Goal: Transaction & Acquisition: Book appointment/travel/reservation

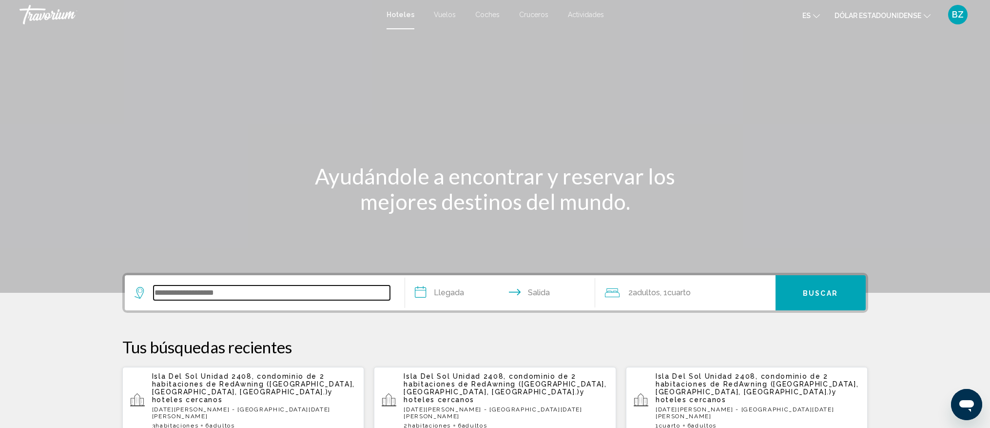
click at [216, 293] on input "Widget de búsqueda" at bounding box center [272, 292] width 236 height 15
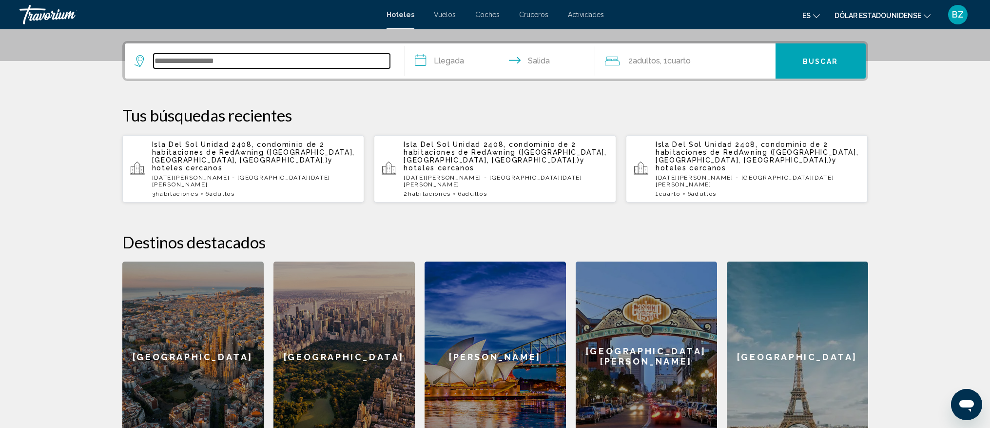
scroll to position [241, 0]
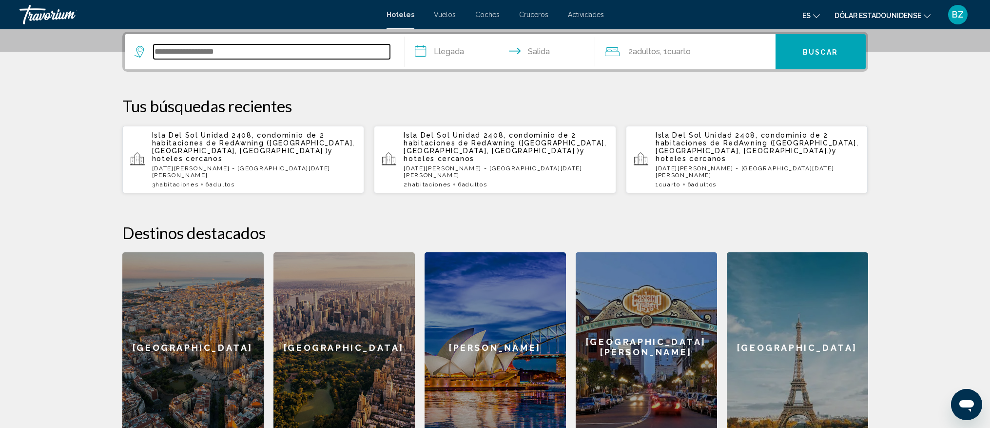
click at [247, 52] on input "Widget de búsqueda" at bounding box center [272, 51] width 236 height 15
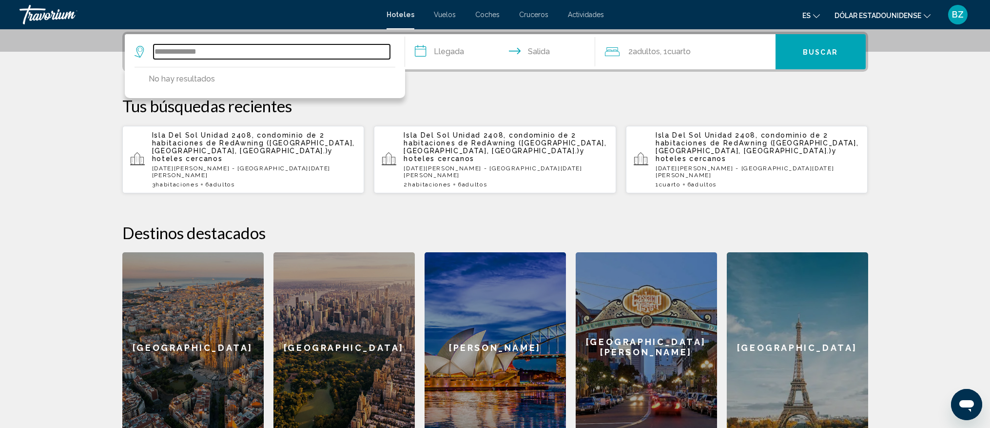
drag, startPoint x: 307, startPoint y: 49, endPoint x: 111, endPoint y: 59, distance: 195.7
click at [111, 59] on div "**********" at bounding box center [495, 237] width 785 height 411
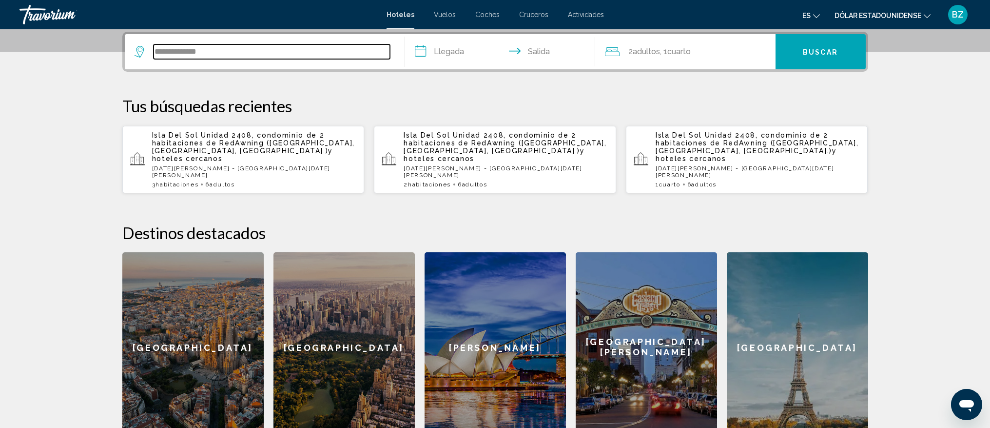
drag, startPoint x: 209, startPoint y: 53, endPoint x: 106, endPoint y: 57, distance: 103.0
click at [106, 57] on div "**********" at bounding box center [495, 237] width 785 height 411
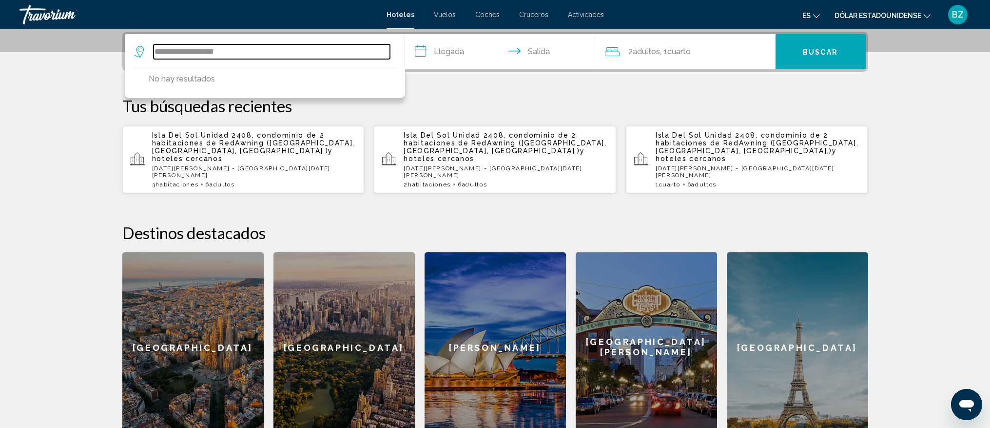
type input "**********"
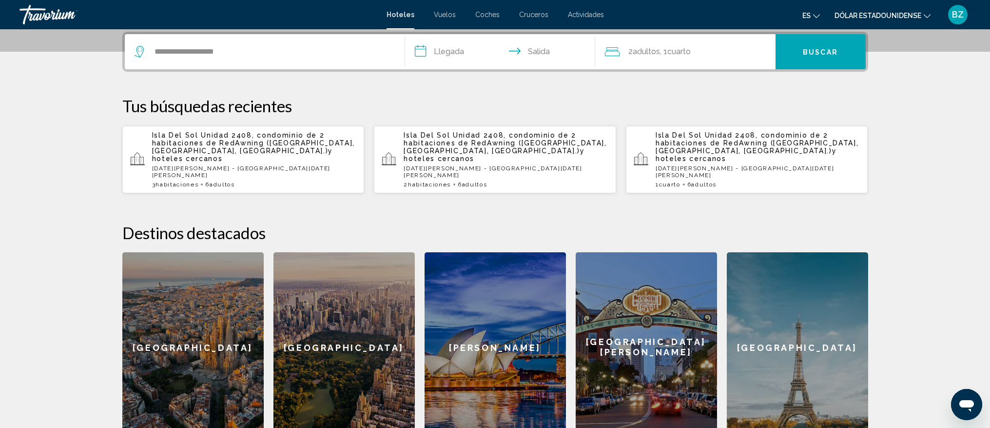
click at [437, 101] on p "Tus búsquedas recientes" at bounding box center [495, 106] width 746 height 20
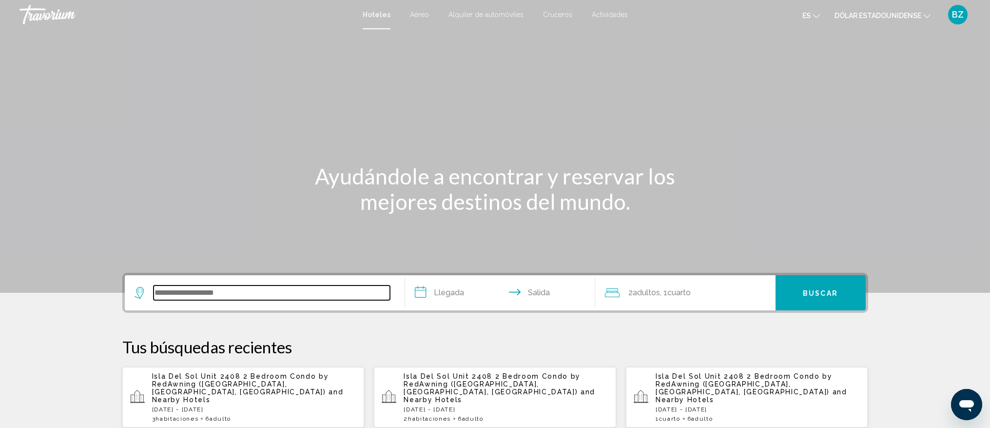
click at [245, 292] on input "Widget de búsqueda" at bounding box center [272, 292] width 236 height 15
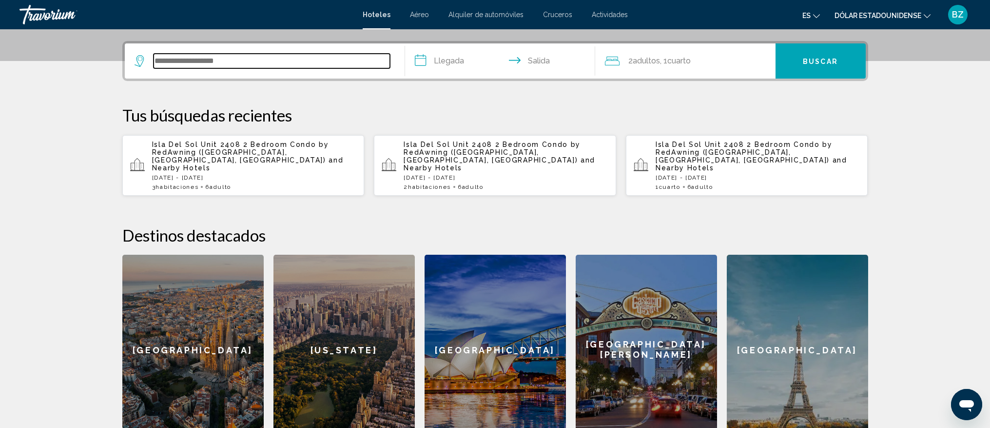
scroll to position [241, 0]
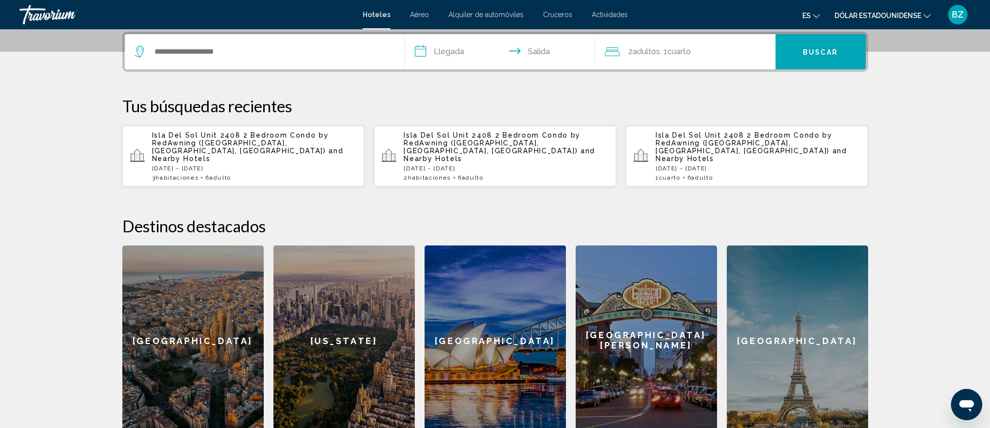
click at [210, 144] on span "Isla Del Sol Unit 2408 2 Bedroom Condo by RedAwning ([GEOGRAPHIC_DATA], [GEOGRA…" at bounding box center [240, 142] width 177 height 23
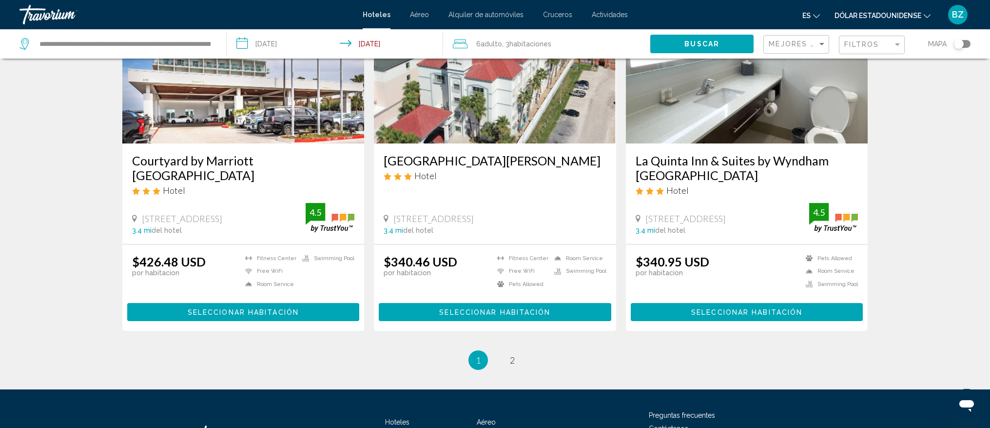
scroll to position [1246, 0]
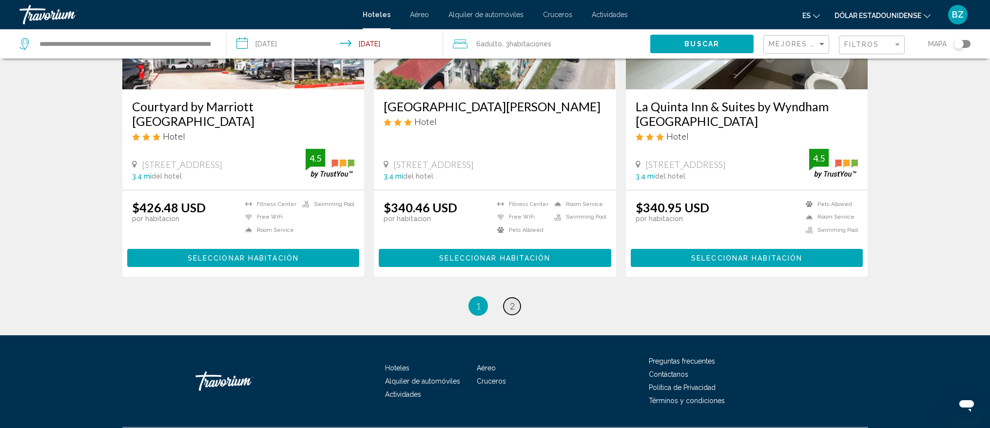
click at [511, 302] on span "2" at bounding box center [512, 305] width 5 height 11
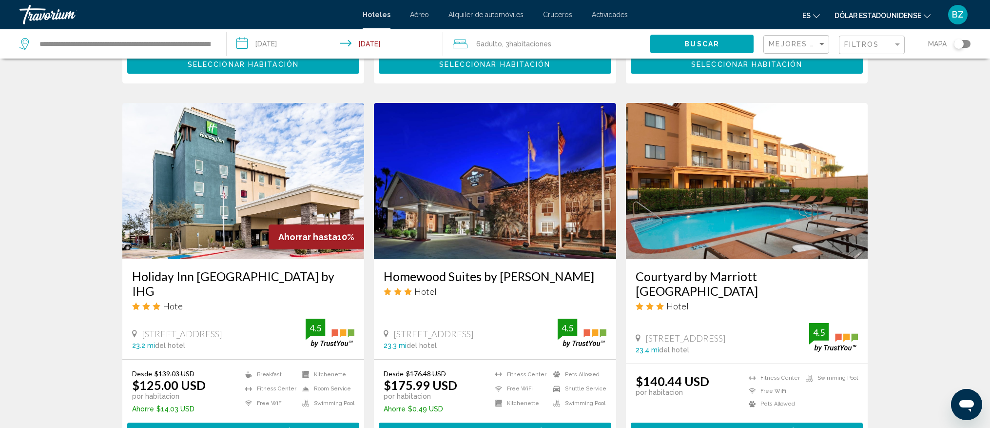
scroll to position [365, 0]
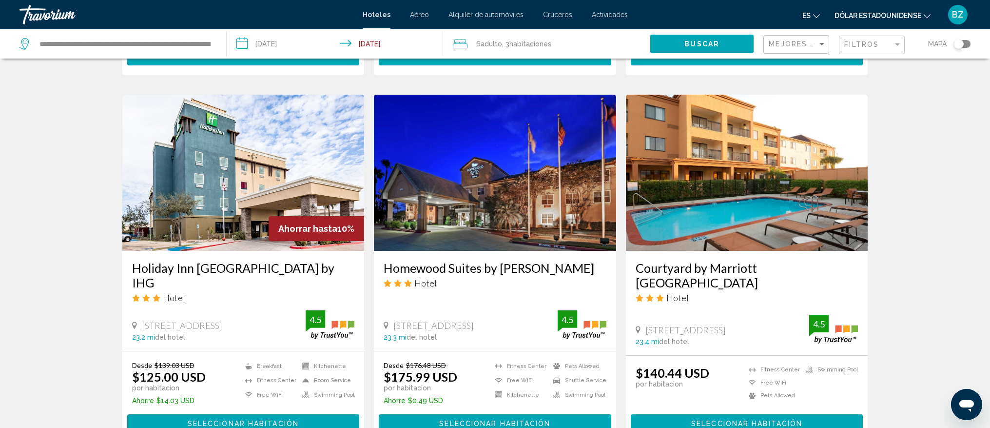
click at [488, 190] on img "Contenido principal" at bounding box center [495, 173] width 242 height 156
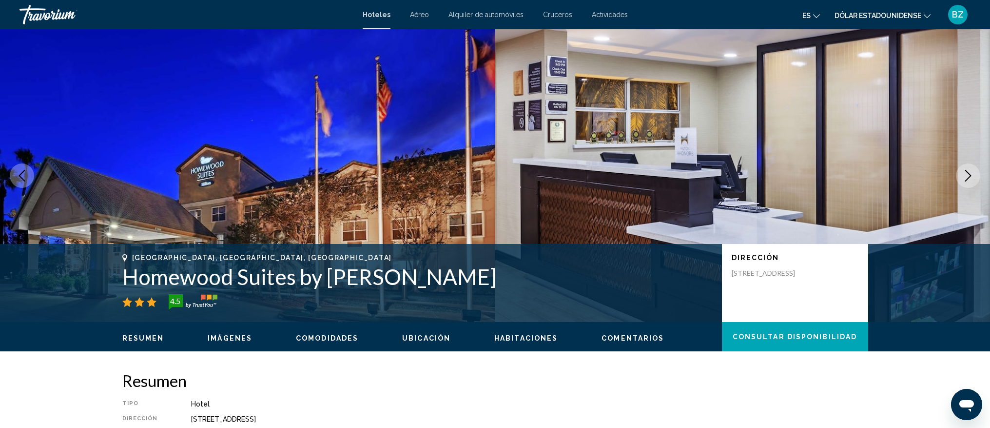
click at [968, 171] on icon "Next image" at bounding box center [969, 176] width 12 height 12
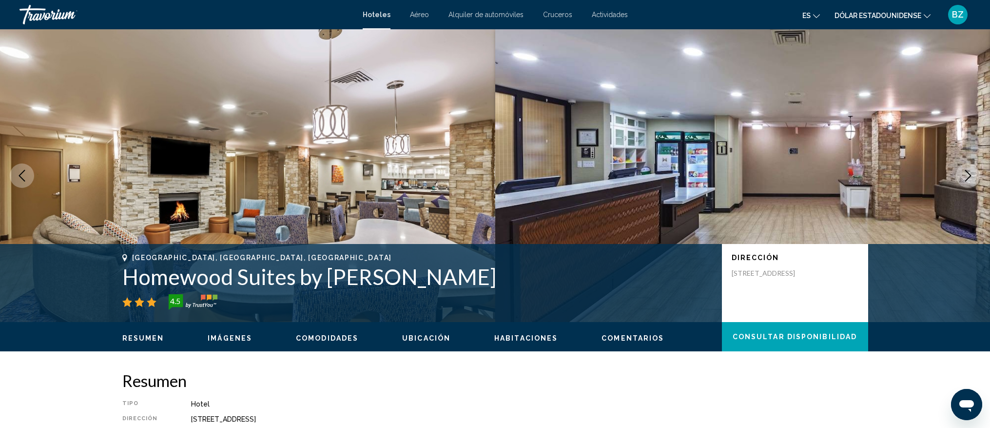
click at [968, 171] on icon "Next image" at bounding box center [969, 176] width 12 height 12
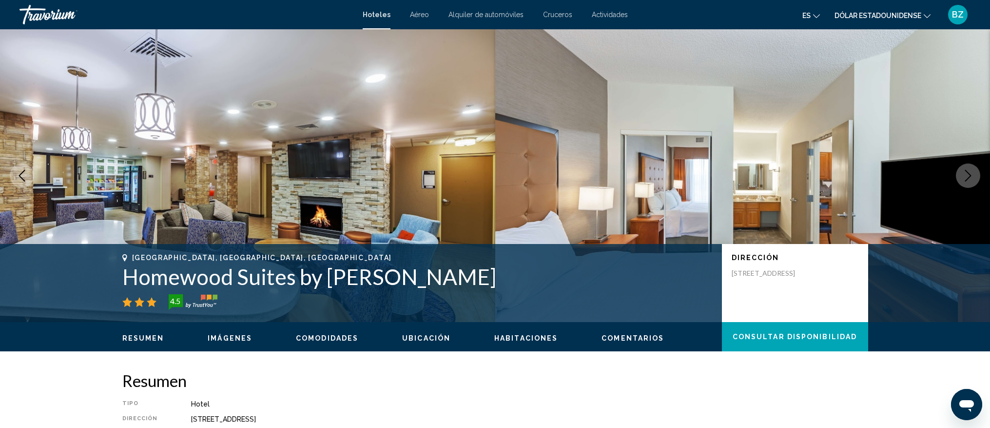
click at [968, 171] on icon "Next image" at bounding box center [969, 176] width 12 height 12
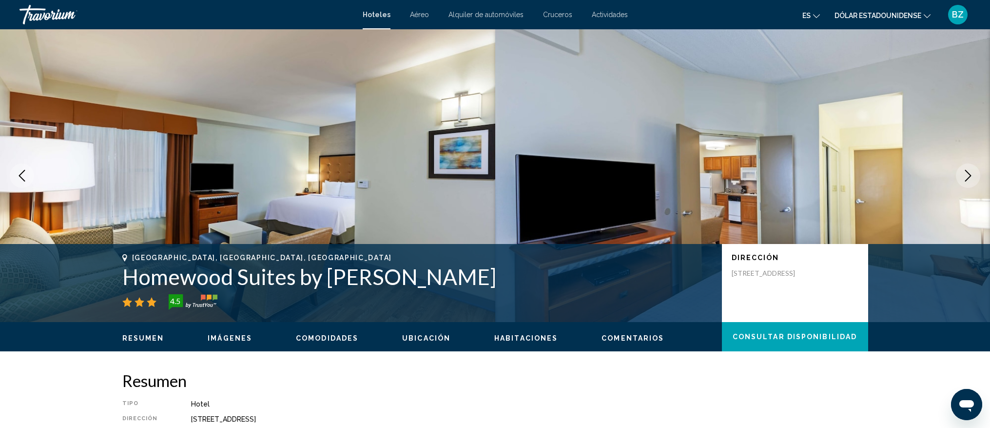
click at [968, 171] on icon "Next image" at bounding box center [969, 176] width 12 height 12
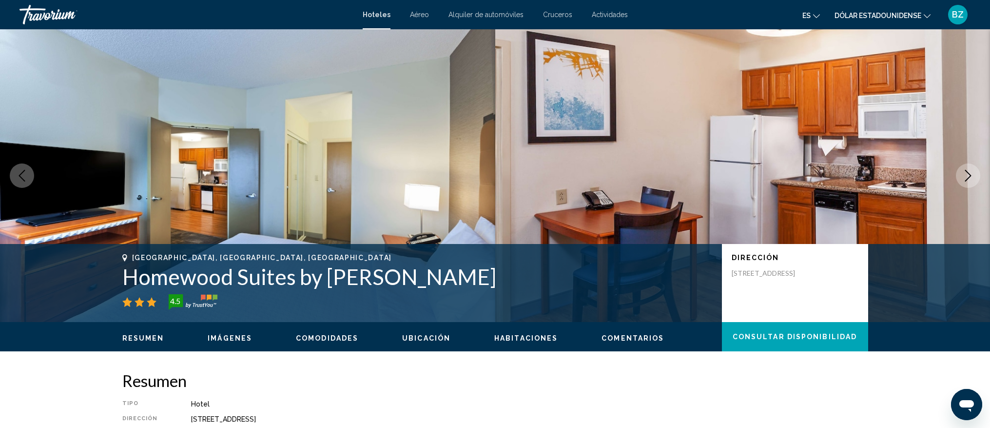
click at [968, 171] on icon "Next image" at bounding box center [969, 176] width 12 height 12
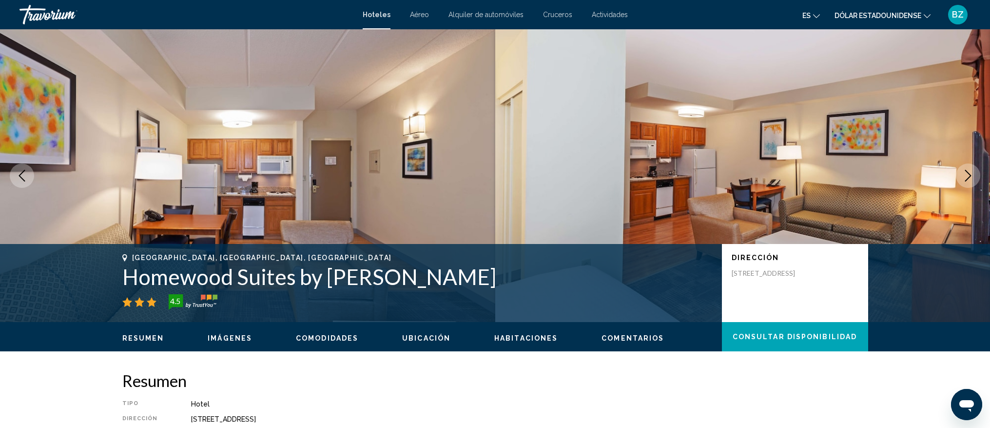
click at [967, 171] on icon "Next image" at bounding box center [969, 176] width 12 height 12
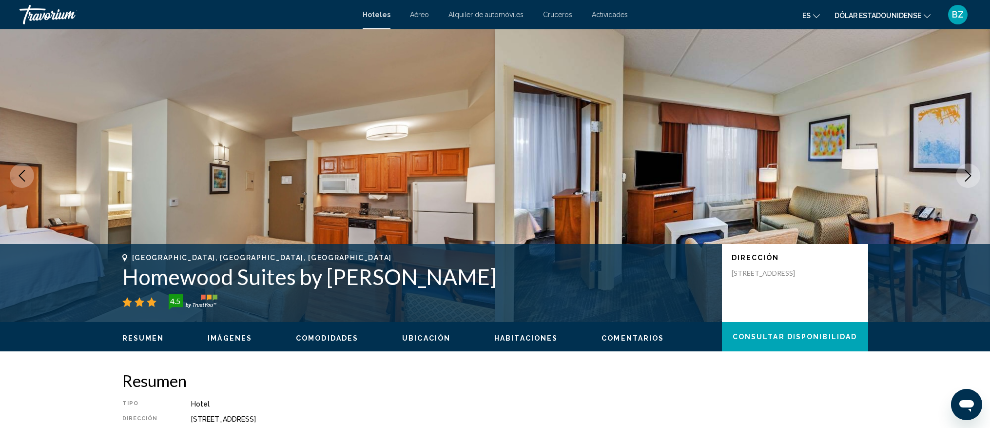
click at [967, 171] on icon "Next image" at bounding box center [969, 176] width 12 height 12
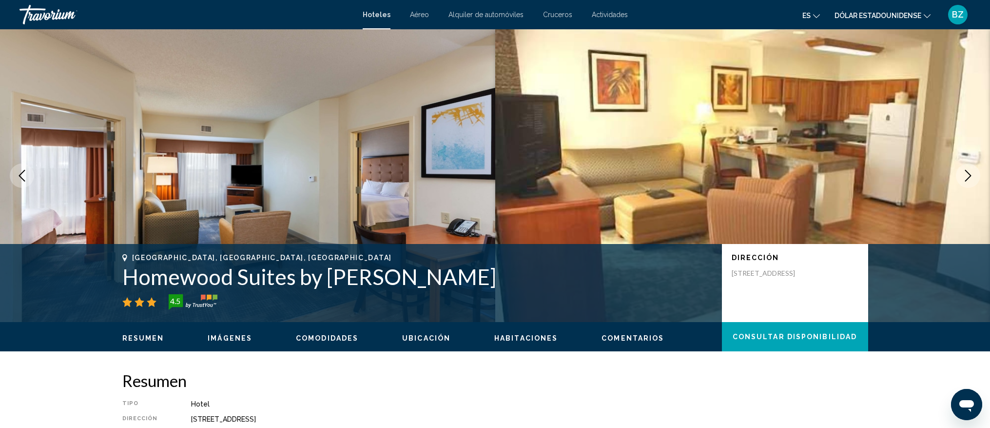
click at [967, 171] on icon "Next image" at bounding box center [969, 176] width 12 height 12
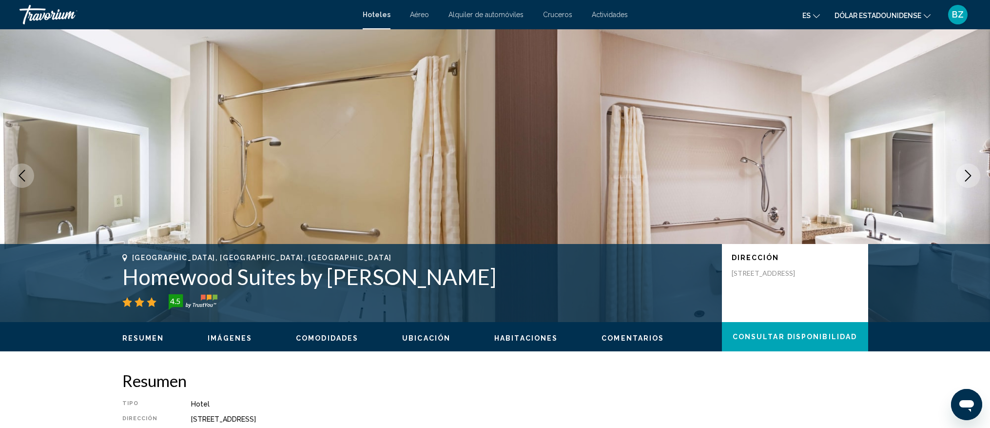
click at [967, 171] on icon "Next image" at bounding box center [968, 176] width 6 height 12
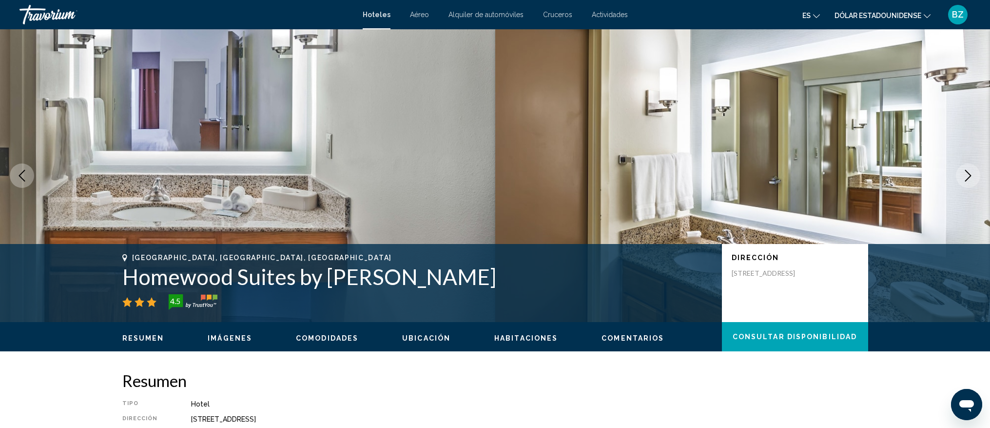
click at [967, 171] on icon "Next image" at bounding box center [968, 176] width 6 height 12
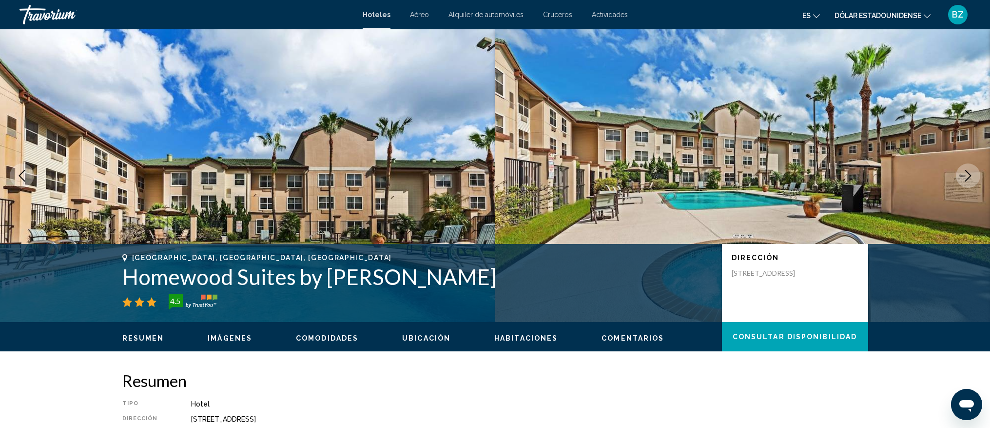
click at [967, 171] on icon "Next image" at bounding box center [968, 176] width 6 height 12
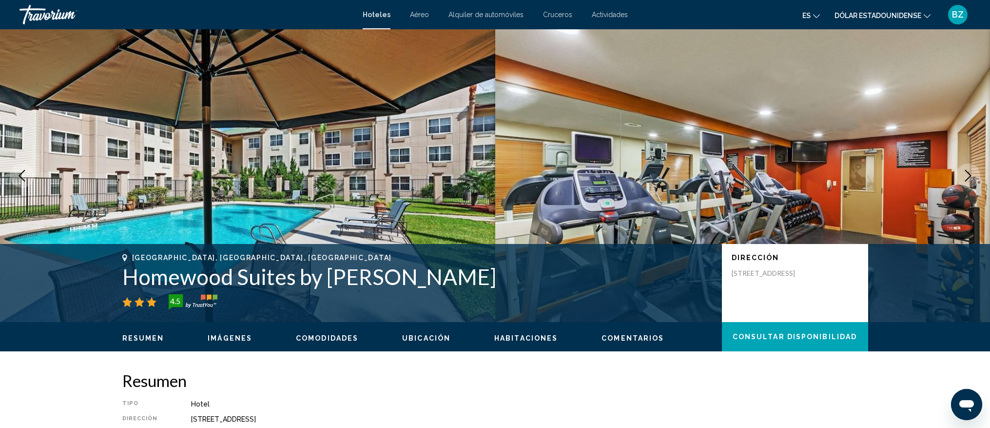
click at [967, 171] on icon "Next image" at bounding box center [968, 176] width 6 height 12
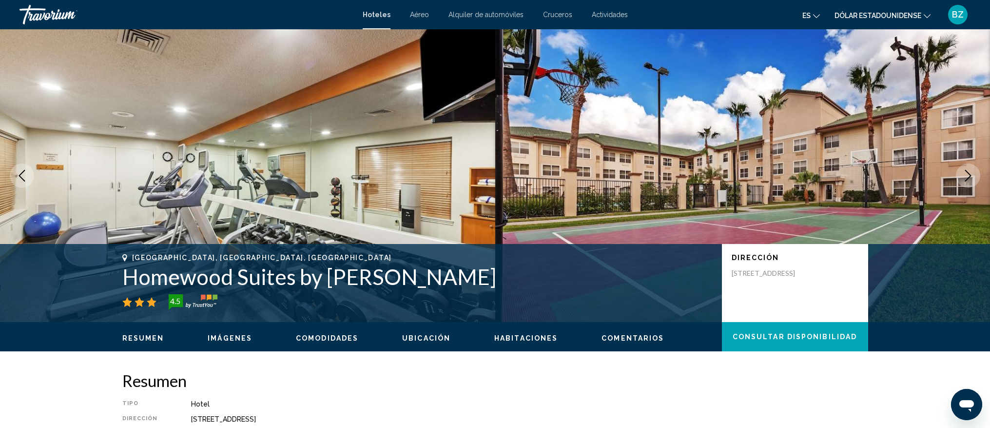
click at [967, 172] on icon "Next image" at bounding box center [969, 176] width 12 height 12
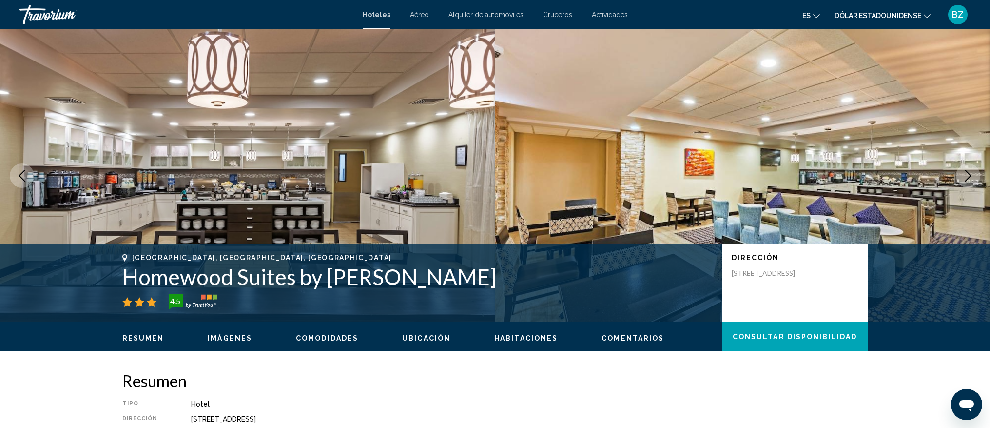
click at [967, 172] on icon "Next image" at bounding box center [968, 176] width 6 height 12
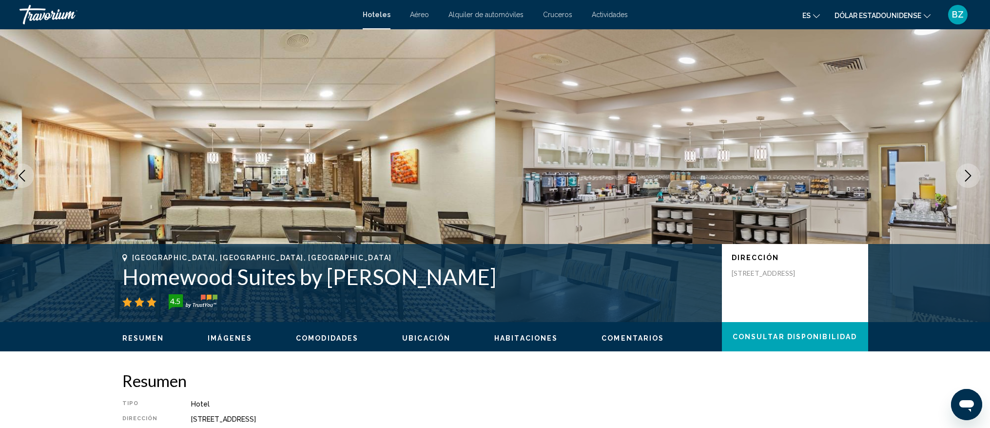
click at [966, 172] on icon "Next image" at bounding box center [969, 176] width 12 height 12
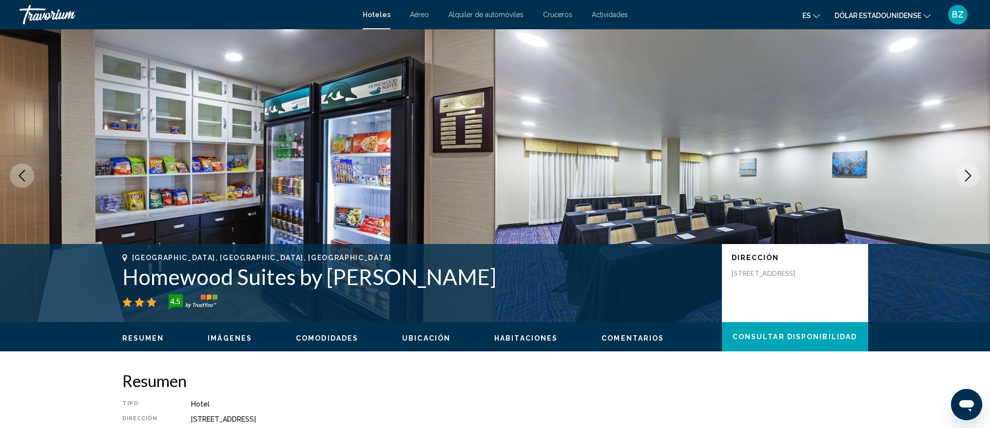
click at [966, 172] on icon "Next image" at bounding box center [969, 176] width 12 height 12
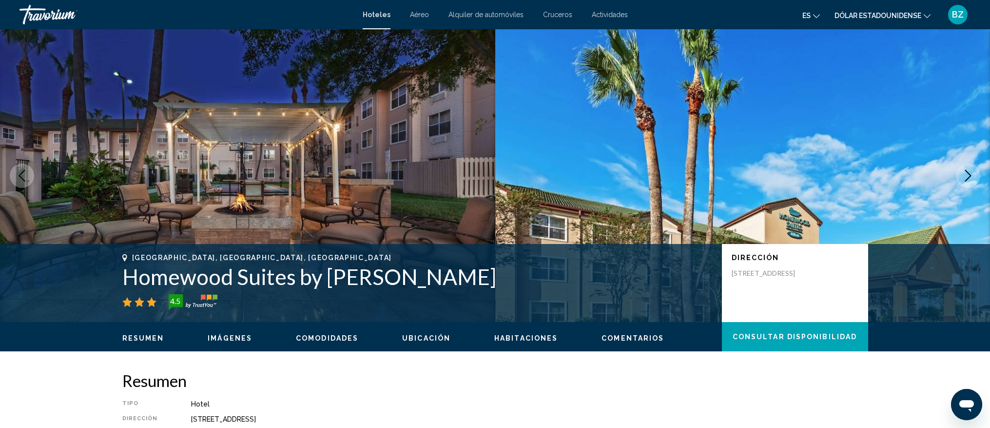
click at [966, 172] on icon "Next image" at bounding box center [969, 176] width 12 height 12
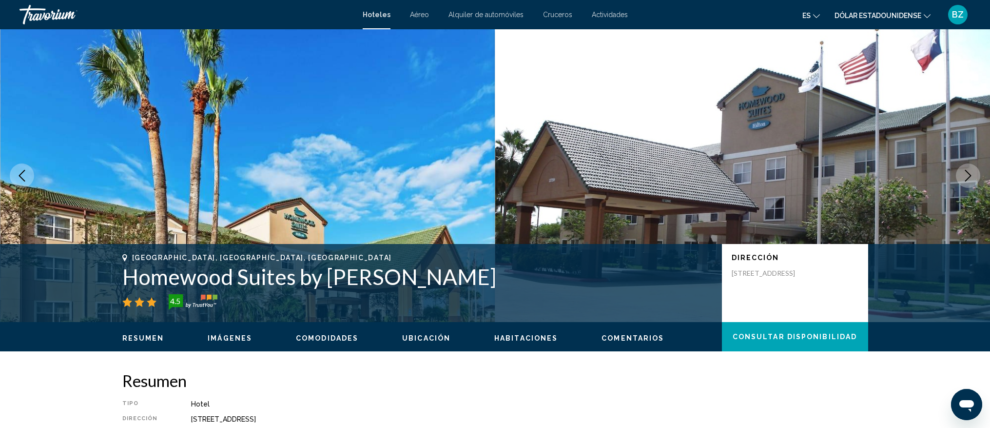
click at [966, 172] on icon "Next image" at bounding box center [969, 176] width 12 height 12
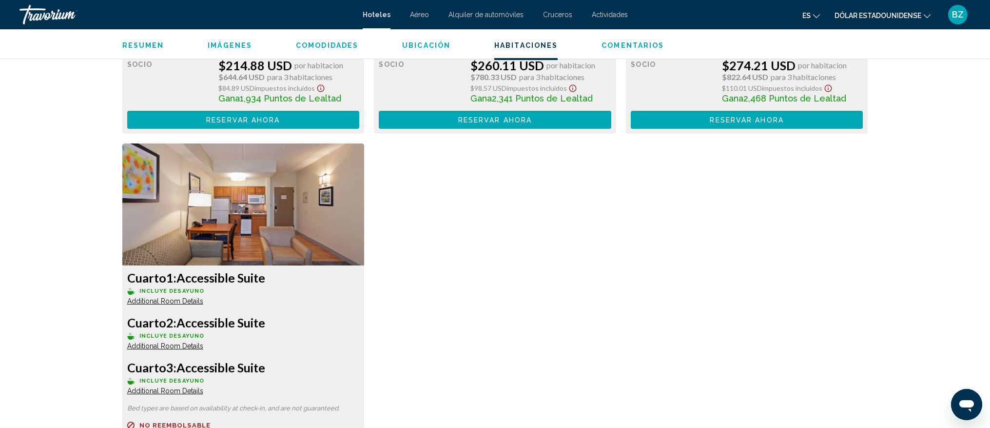
scroll to position [2568, 0]
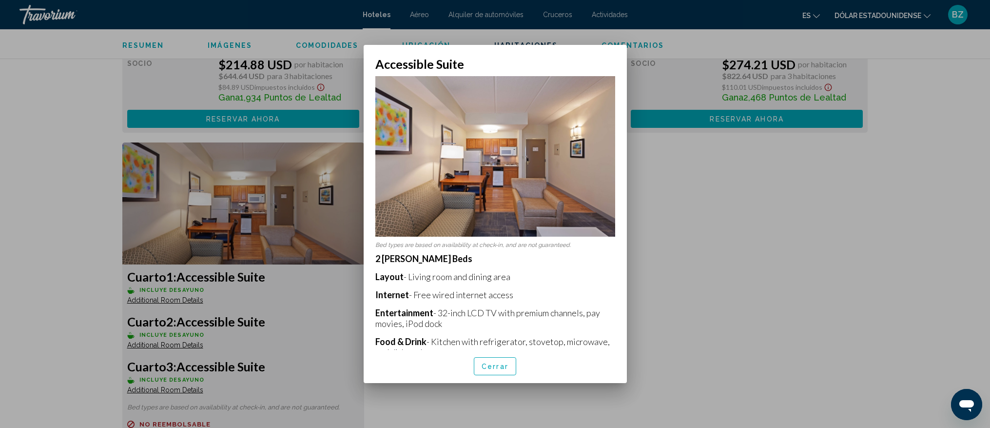
scroll to position [0, 0]
